Goal: Use online tool/utility: Use online tool/utility

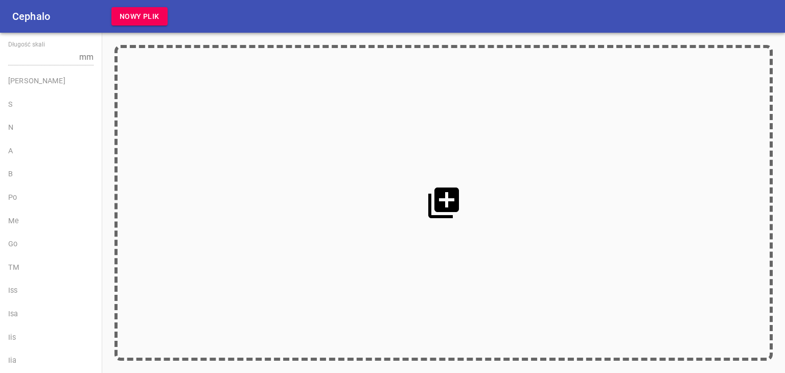
click at [444, 198] on icon at bounding box center [443, 203] width 37 height 37
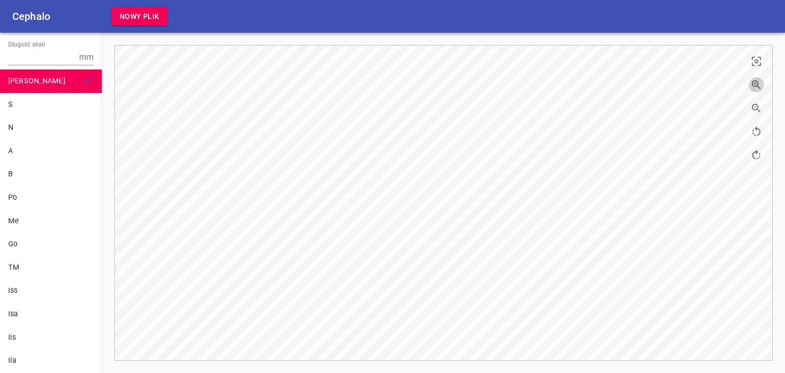
click at [759, 81] on icon "button" at bounding box center [757, 85] width 12 height 12
click at [757, 81] on icon "button" at bounding box center [757, 85] width 12 height 12
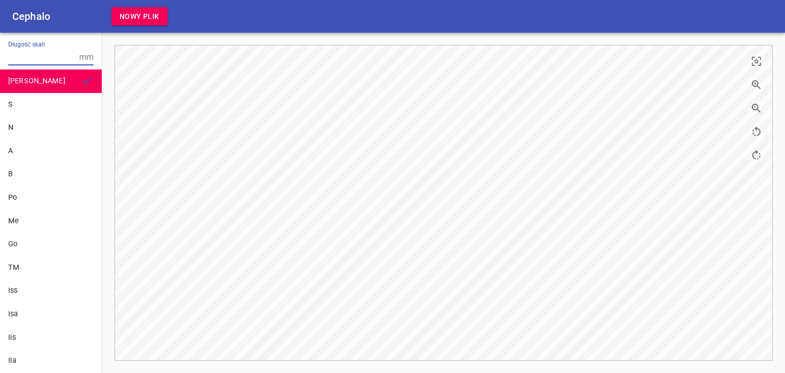
click at [22, 60] on input "Długość skali" at bounding box center [41, 57] width 67 height 16
type input "10"
click at [26, 101] on div "S" at bounding box center [50, 104] width 85 height 11
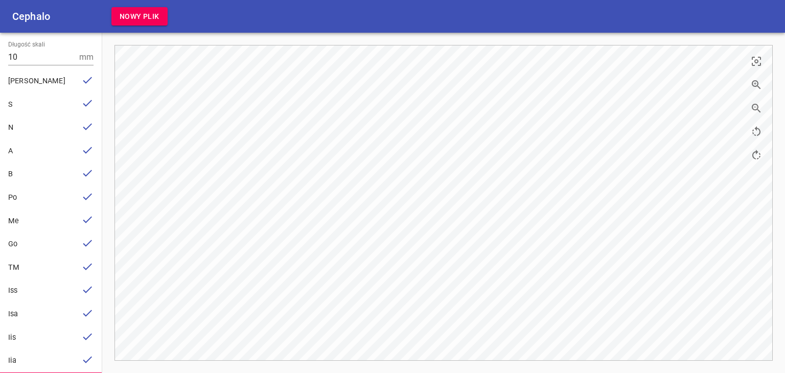
scroll to position [65, 0]
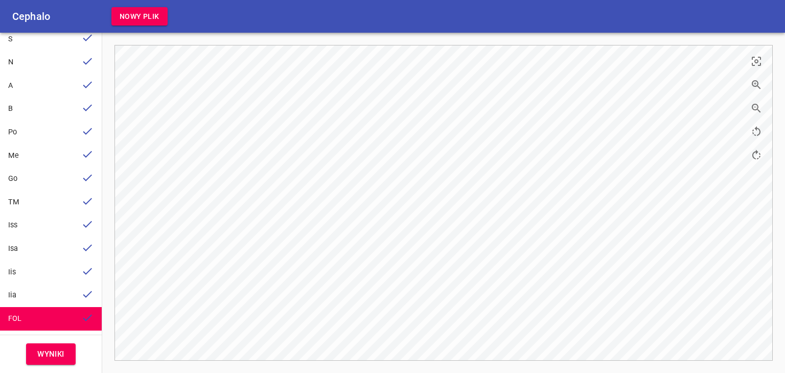
click at [57, 356] on span "Wyniki" at bounding box center [50, 354] width 27 height 13
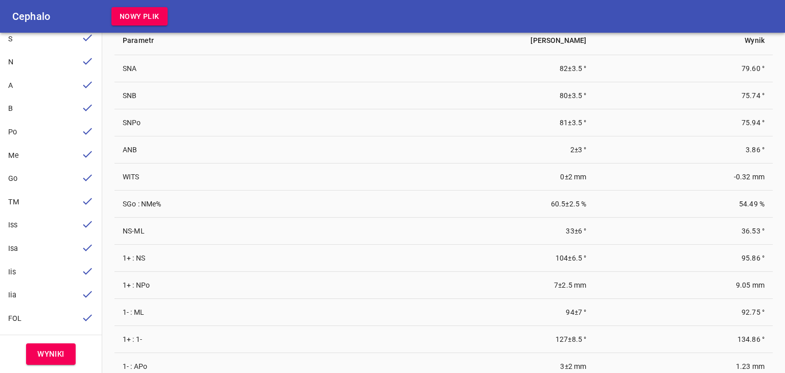
scroll to position [0, 0]
